Goal: Find specific page/section: Find specific page/section

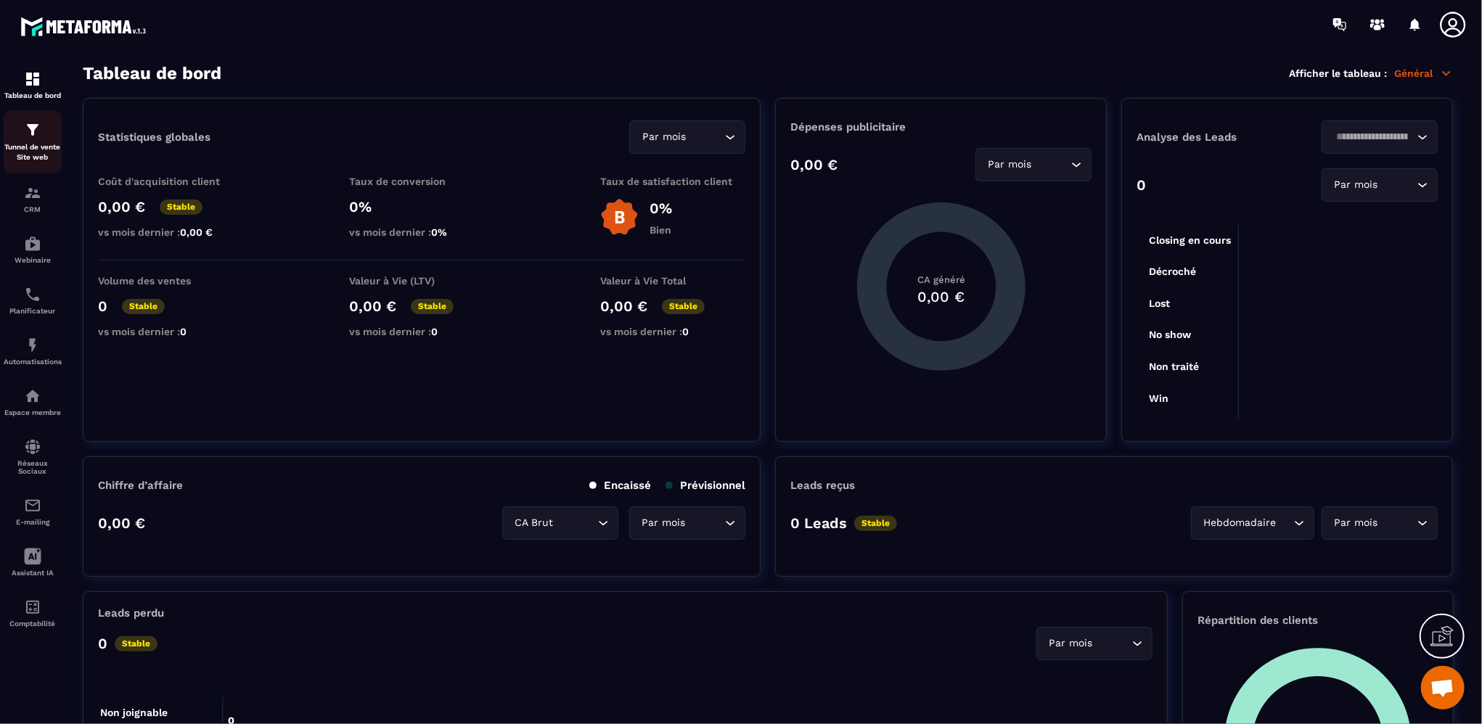
click at [23, 136] on div "Tunnel de vente Site web" at bounding box center [33, 141] width 58 height 41
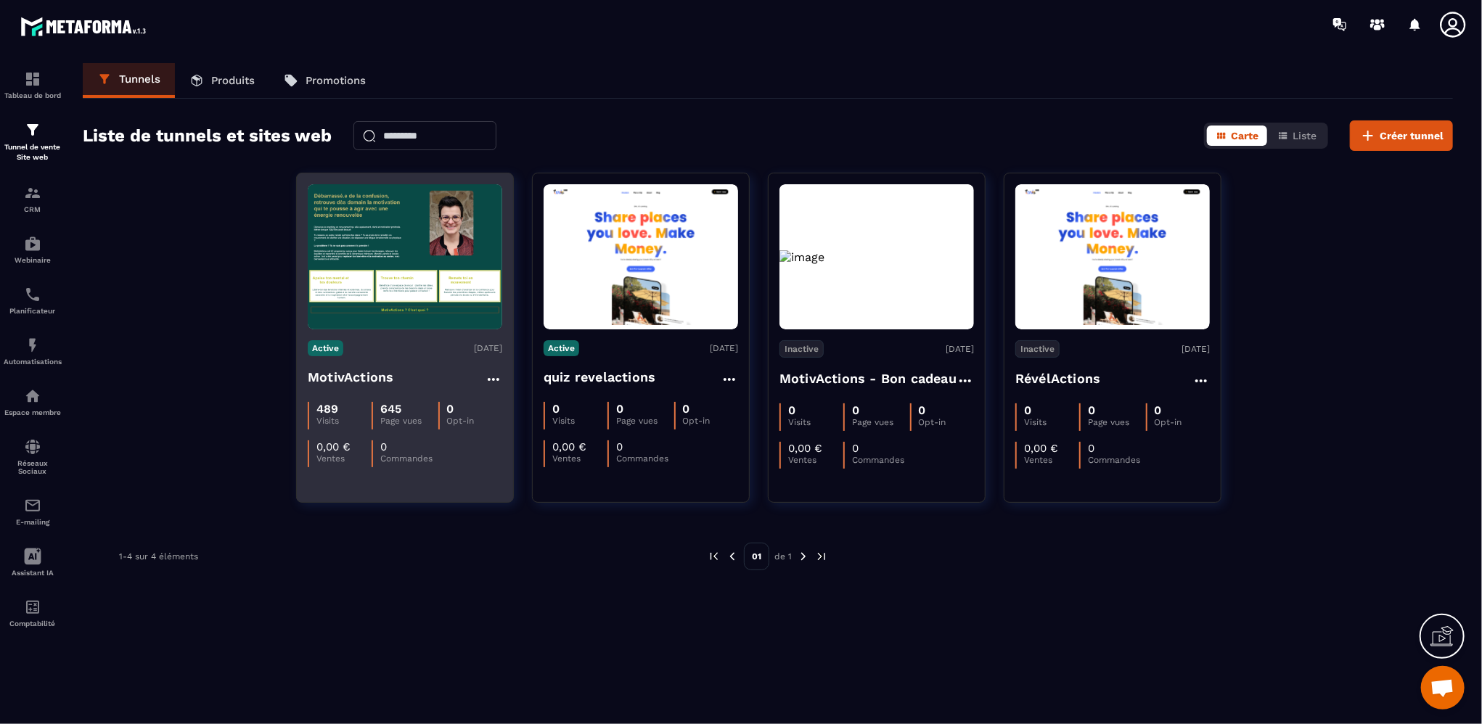
click at [404, 255] on img at bounding box center [405, 256] width 195 height 145
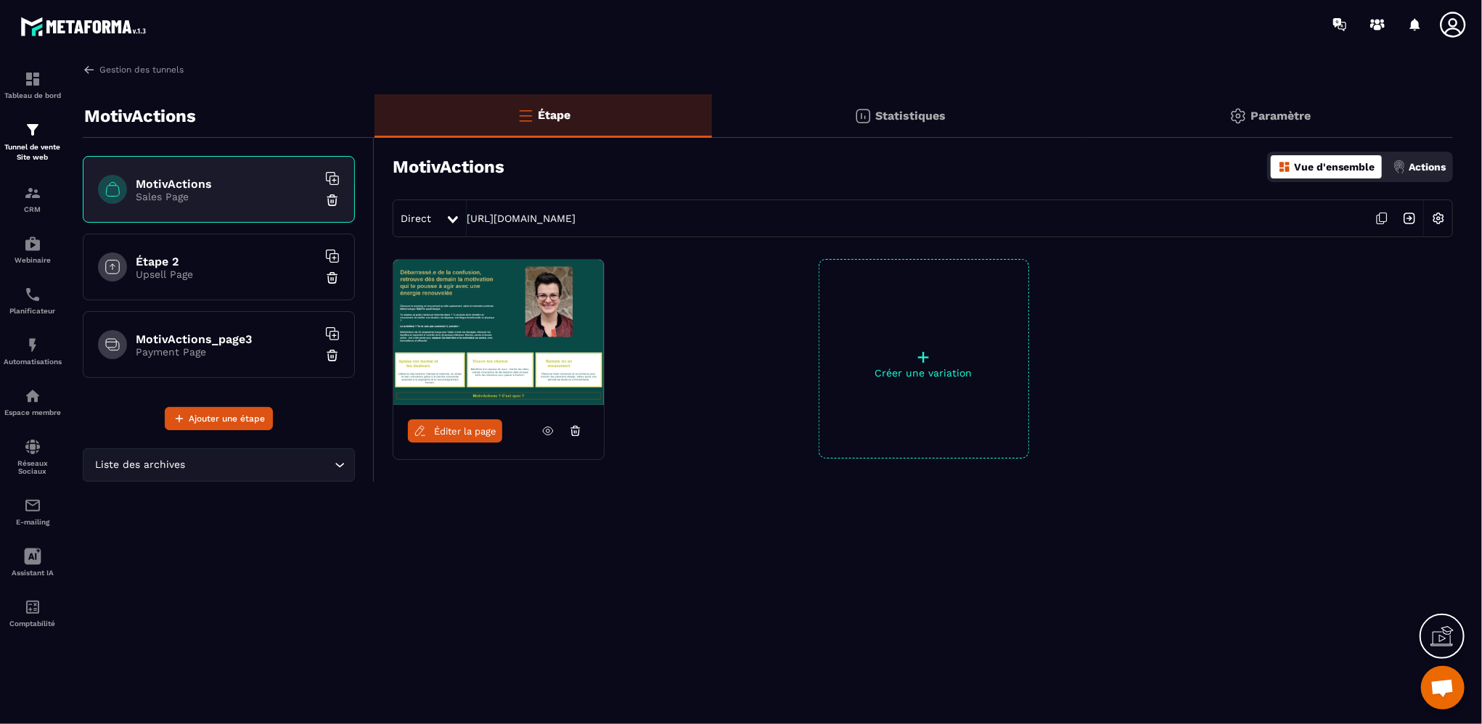
click at [904, 119] on p "Statistiques" at bounding box center [910, 116] width 70 height 14
